Goal: Task Accomplishment & Management: Use online tool/utility

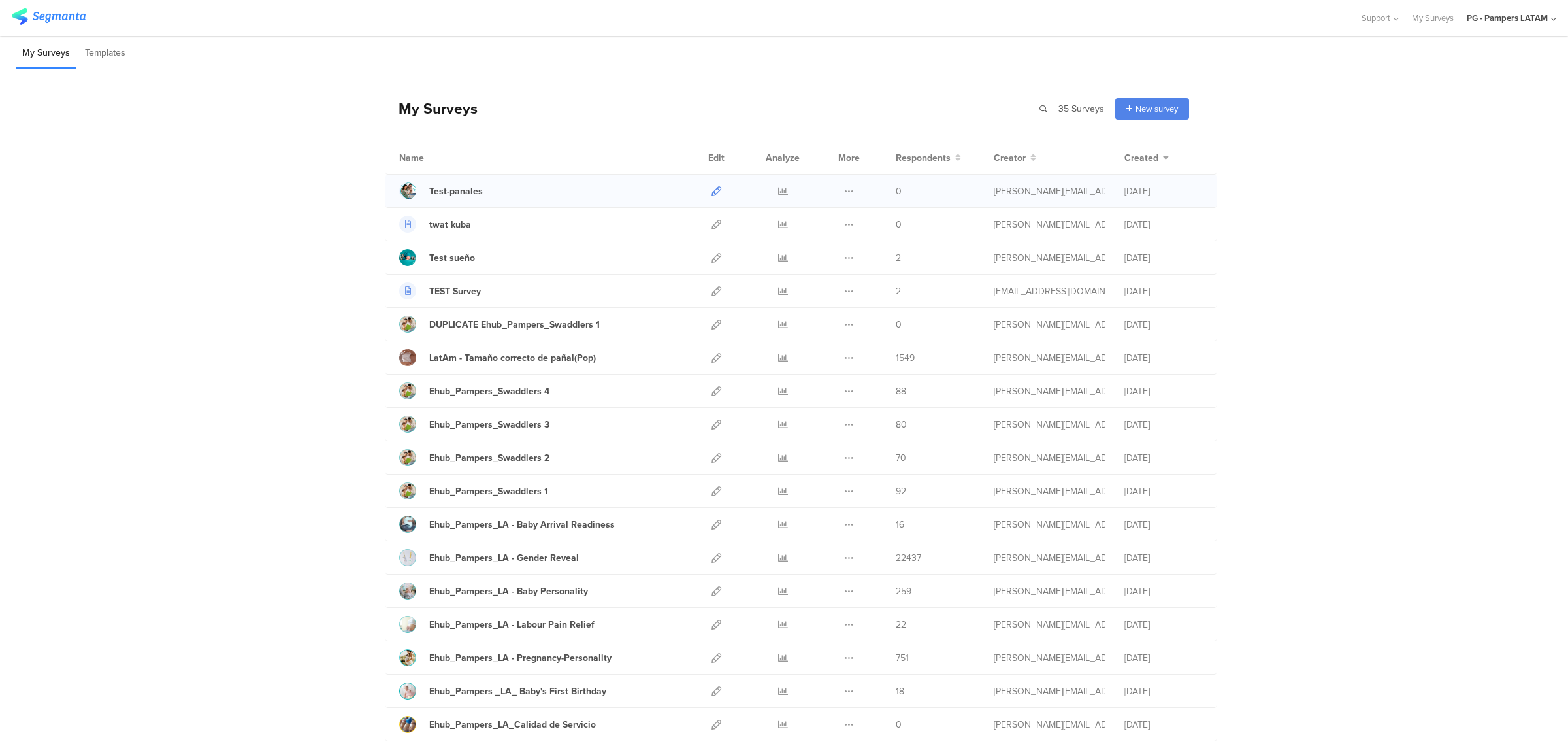
click at [712, 190] on icon at bounding box center [716, 191] width 10 height 10
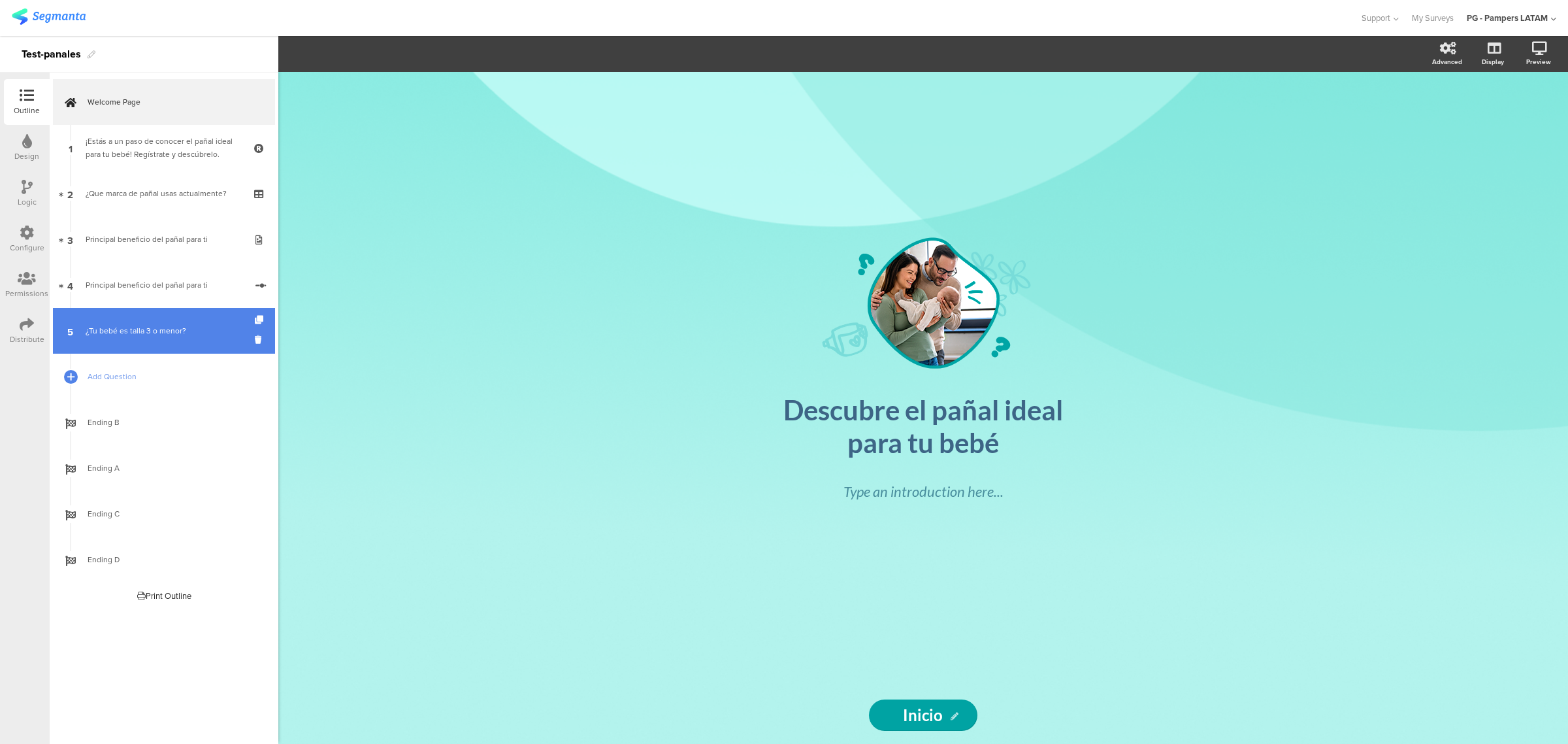
click at [161, 322] on link "5 ¿Tu bebé es talla 3 o menor?" at bounding box center [163, 330] width 222 height 45
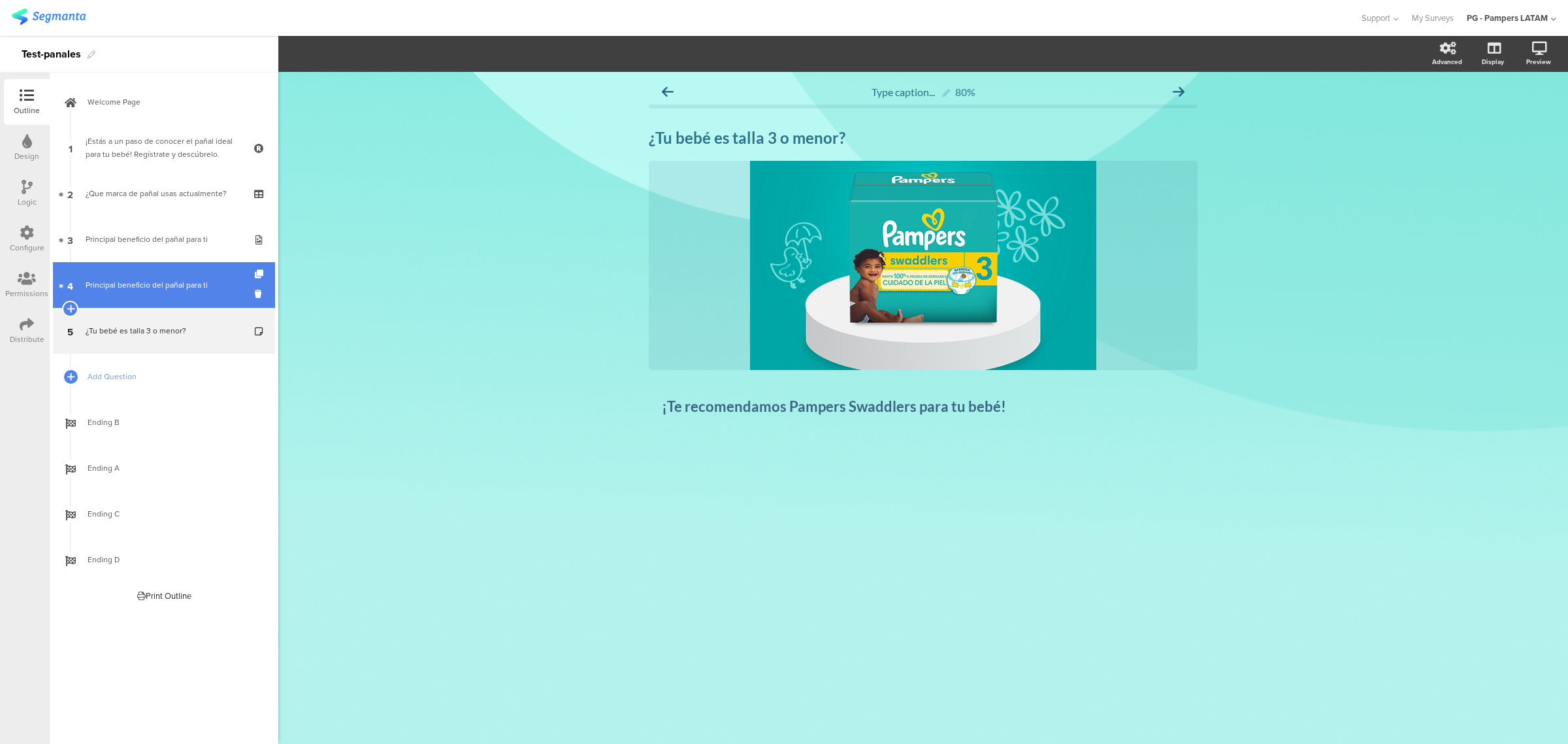
click at [158, 296] on link "4 Principal beneficio del pañal para ti" at bounding box center [163, 285] width 222 height 45
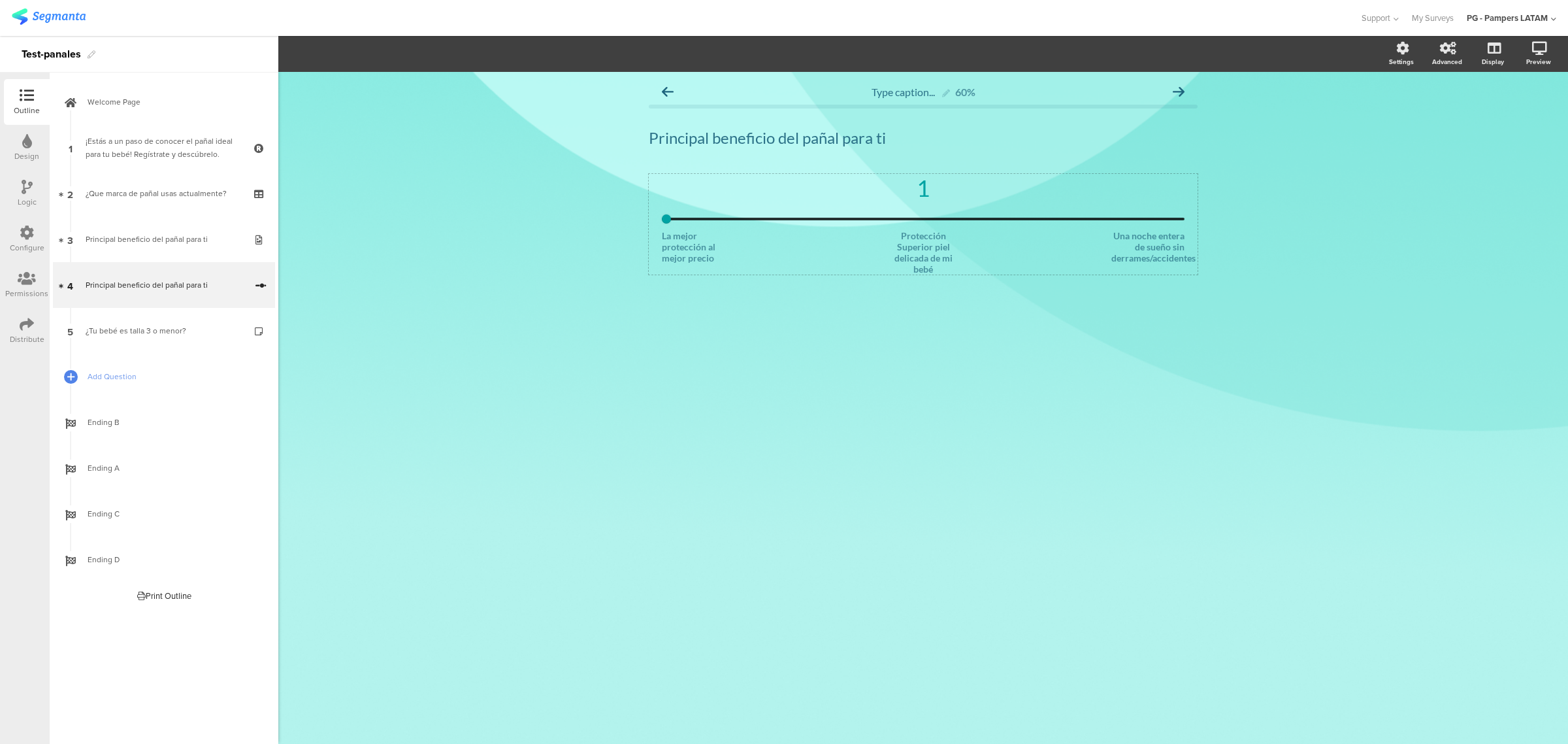
click at [743, 229] on div "1 La mejor protección al mejor precio Protección Superior piel delicada de mi b…" at bounding box center [923, 224] width 522 height 101
click at [452, 50] on button "5" at bounding box center [433, 54] width 43 height 20
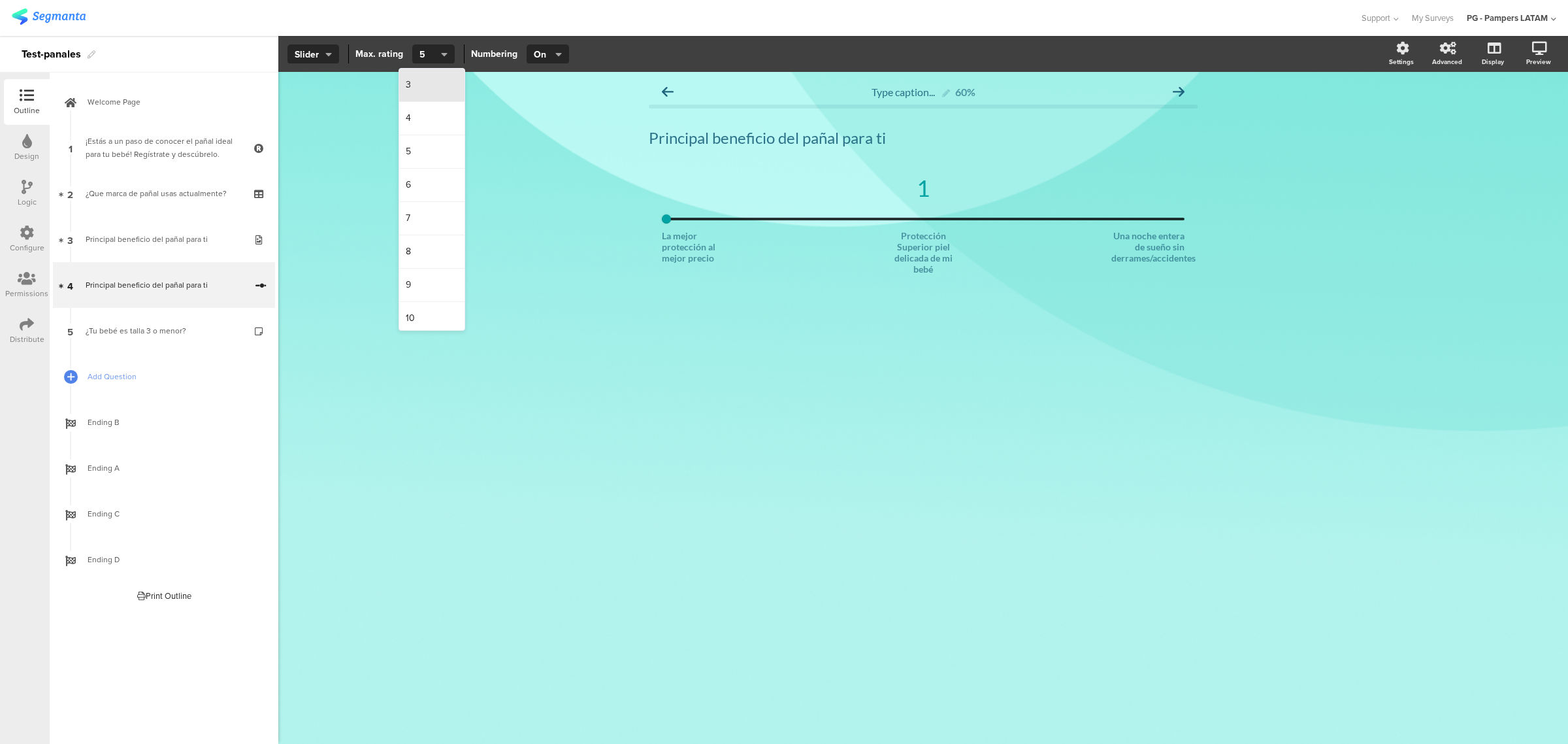
click at [436, 80] on div "3" at bounding box center [432, 85] width 65 height 34
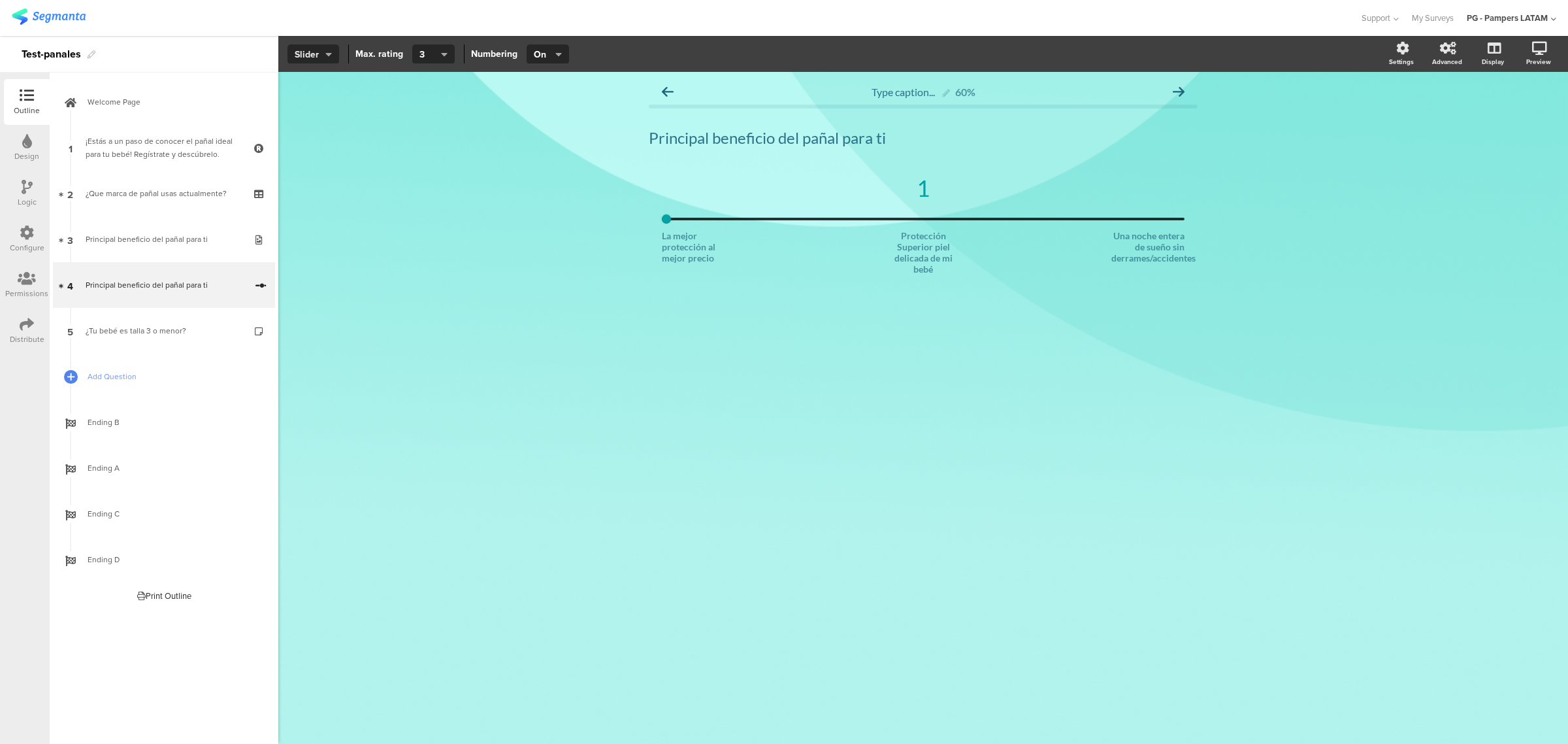
click at [303, 54] on span "Slider" at bounding box center [313, 54] width 37 height 14
click at [315, 87] on div "Icons" at bounding box center [313, 85] width 65 height 34
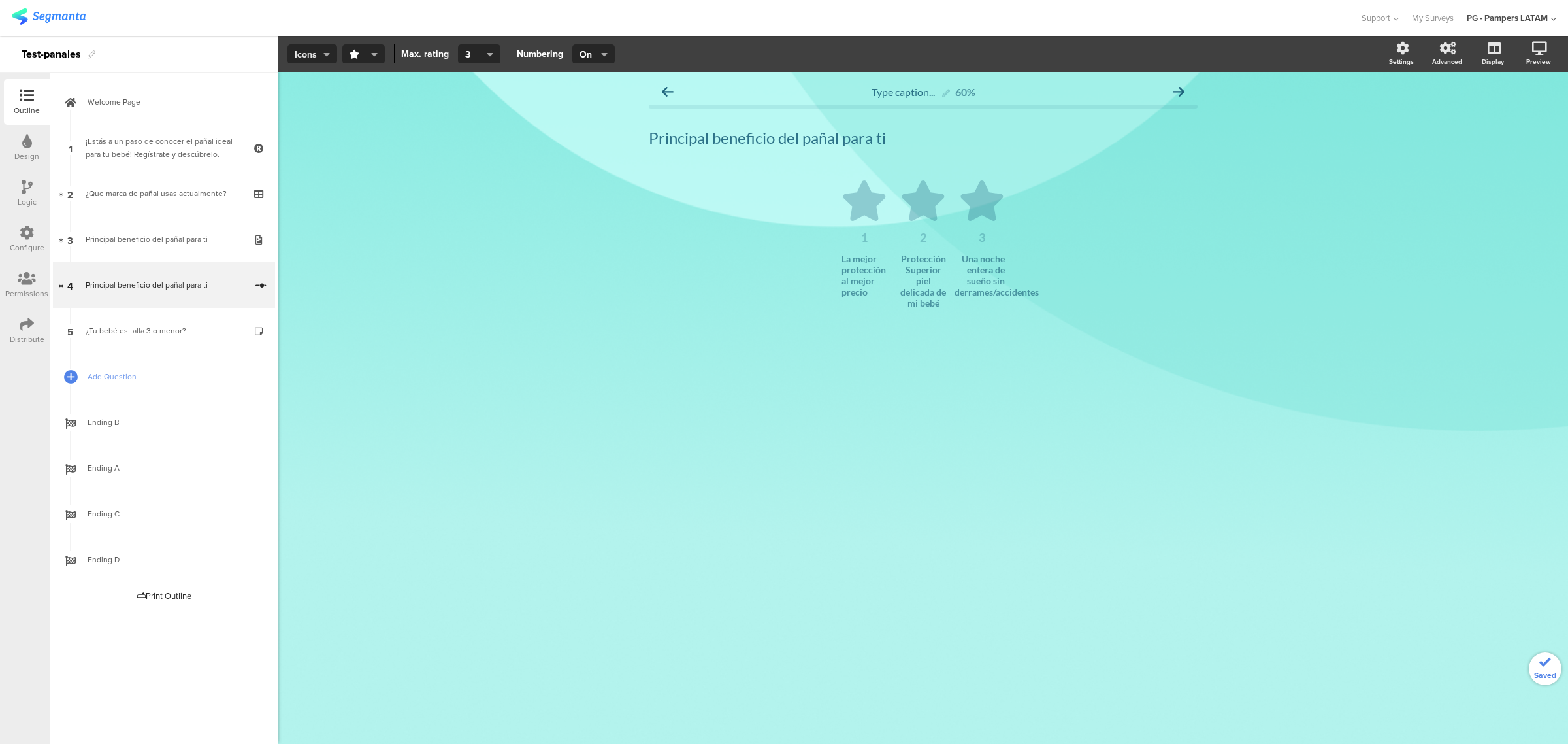
click at [309, 45] on button "Icons" at bounding box center [312, 54] width 50 height 20
click at [314, 116] on div "Slider" at bounding box center [312, 118] width 65 height 33
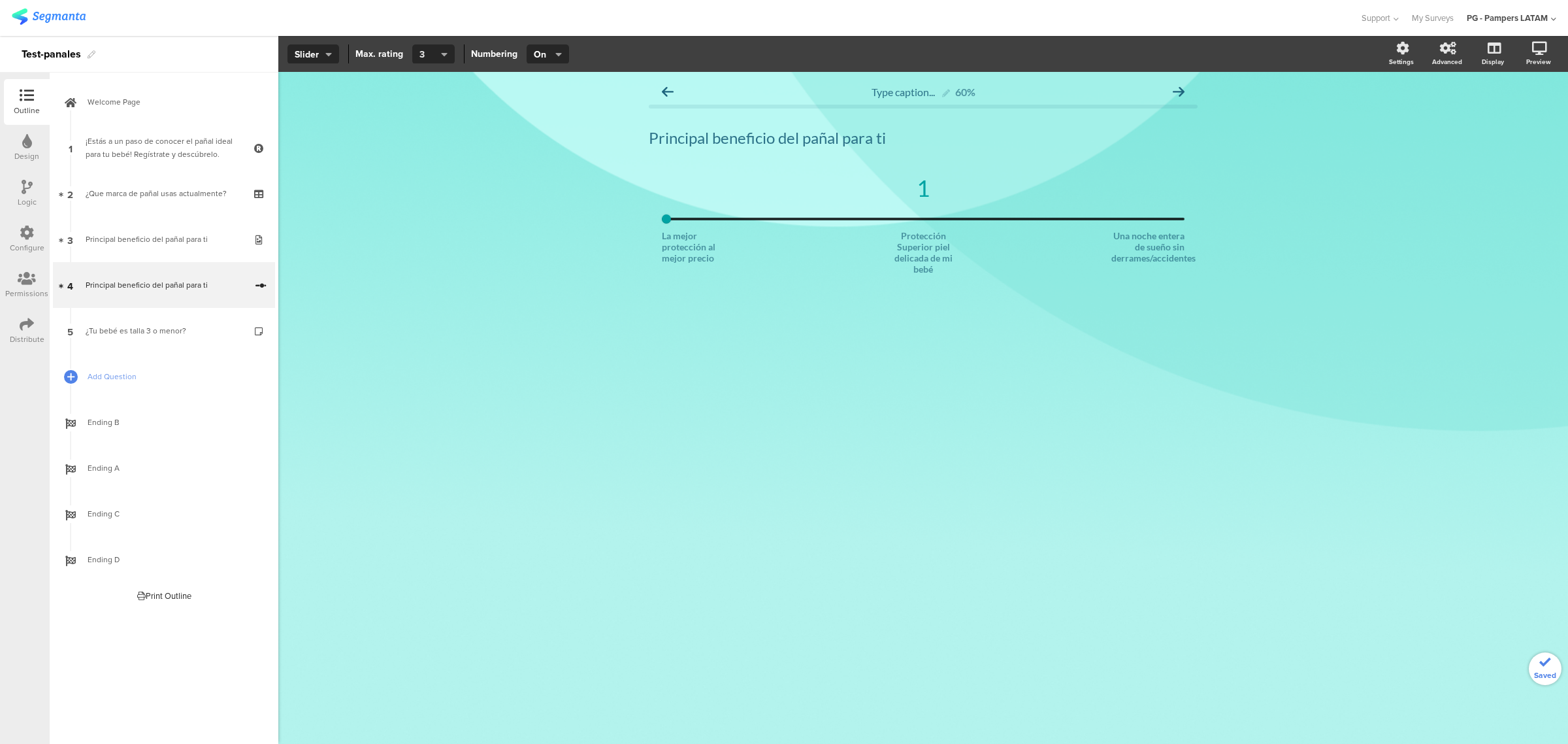
click at [430, 54] on span "3" at bounding box center [429, 54] width 18 height 14
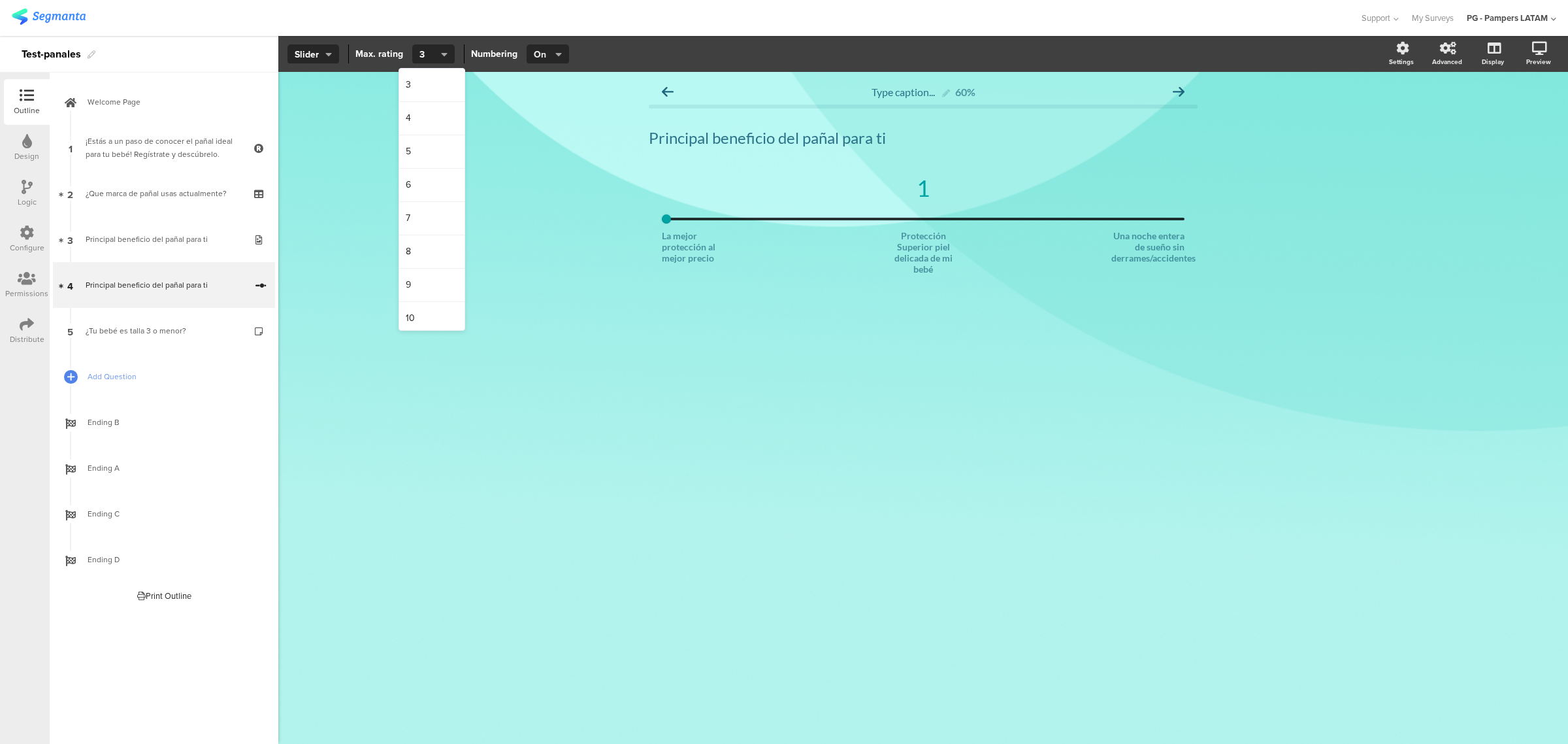
click at [562, 49] on button "On" at bounding box center [548, 54] width 43 height 20
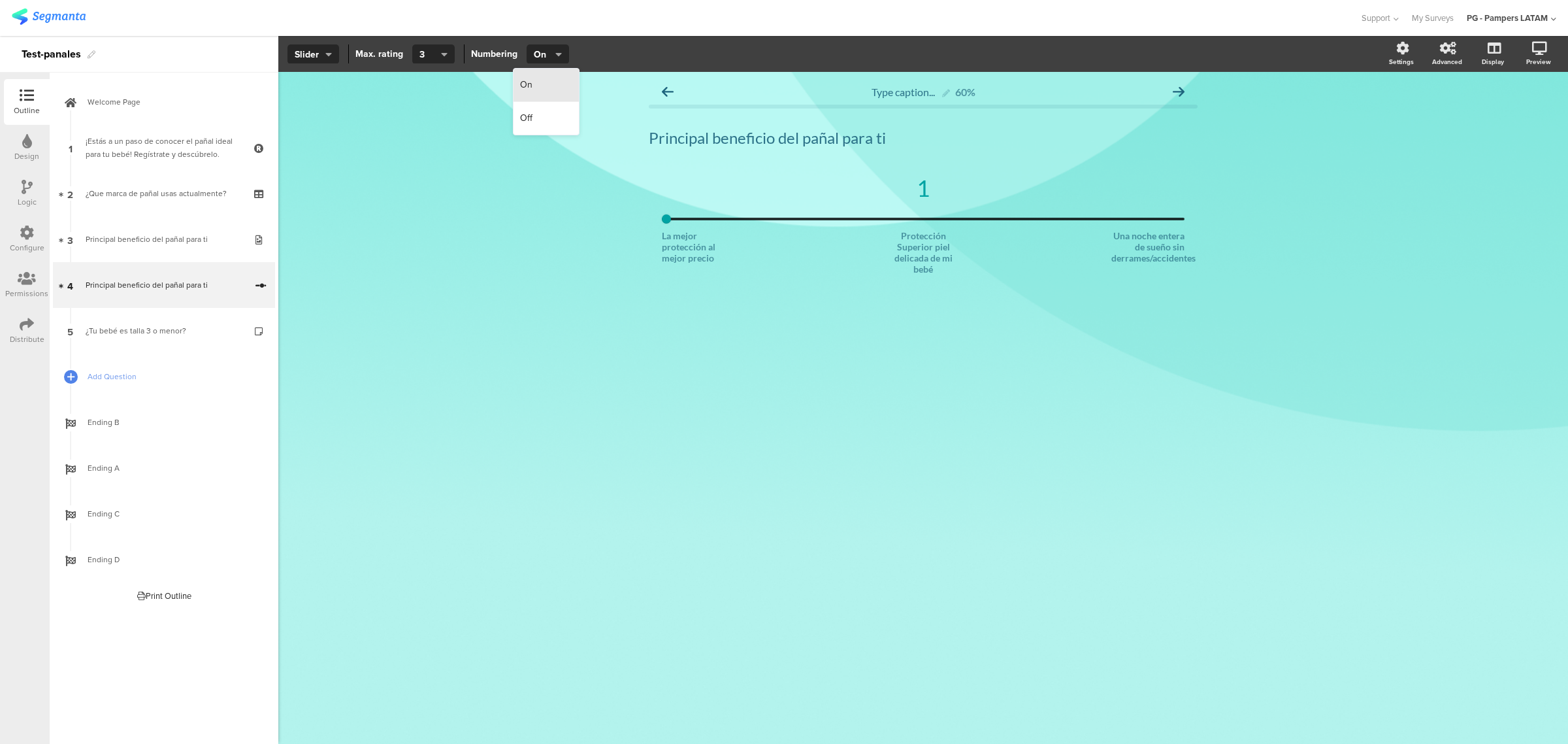
click at [539, 85] on div "On" at bounding box center [546, 85] width 65 height 34
click at [537, 49] on span "On" at bounding box center [547, 54] width 25 height 14
click at [542, 120] on div "Off" at bounding box center [546, 118] width 65 height 33
type input "1"
click at [755, 218] on input "range" at bounding box center [923, 219] width 522 height 3
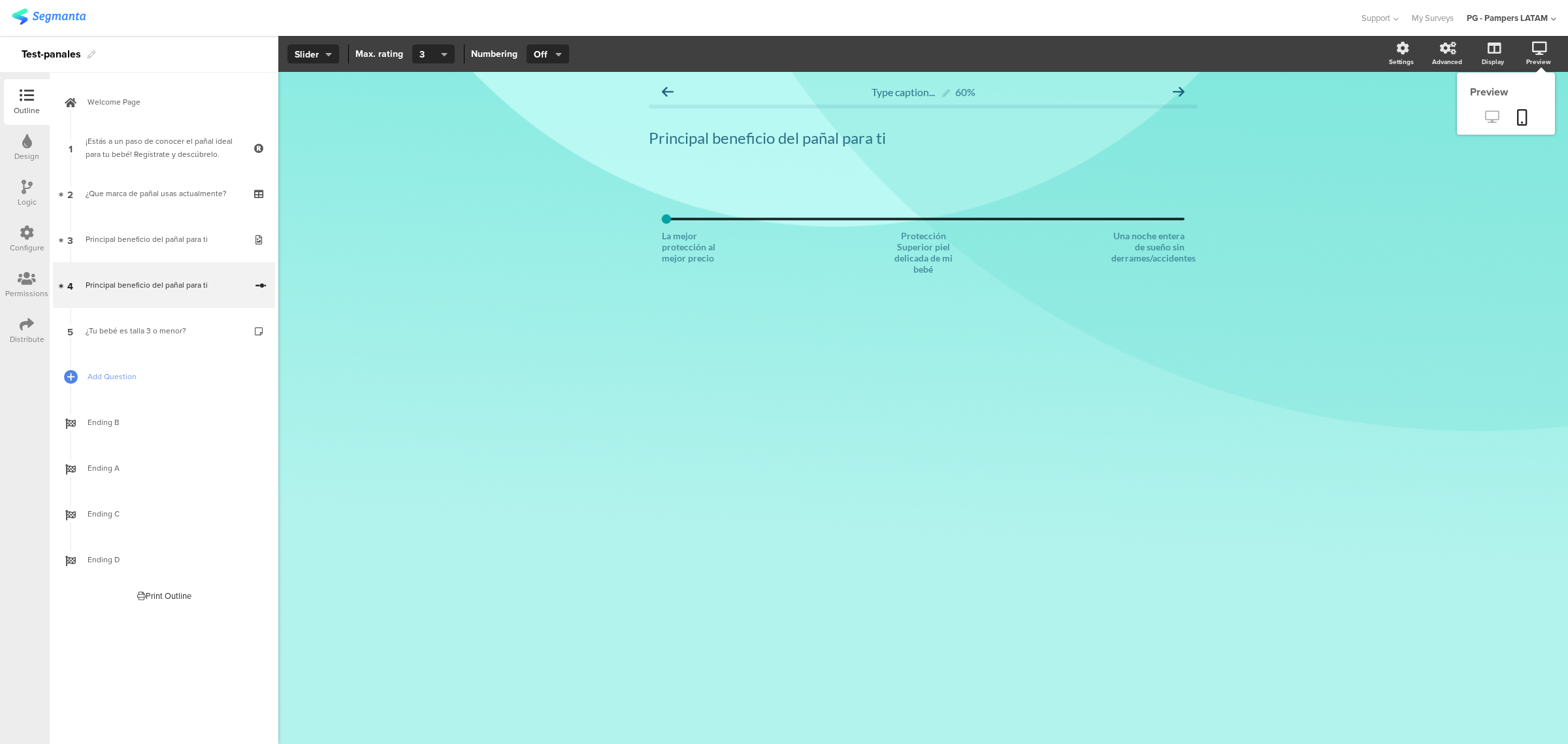
click at [1490, 122] on icon at bounding box center [1492, 117] width 14 height 13
